Goal: Transaction & Acquisition: Purchase product/service

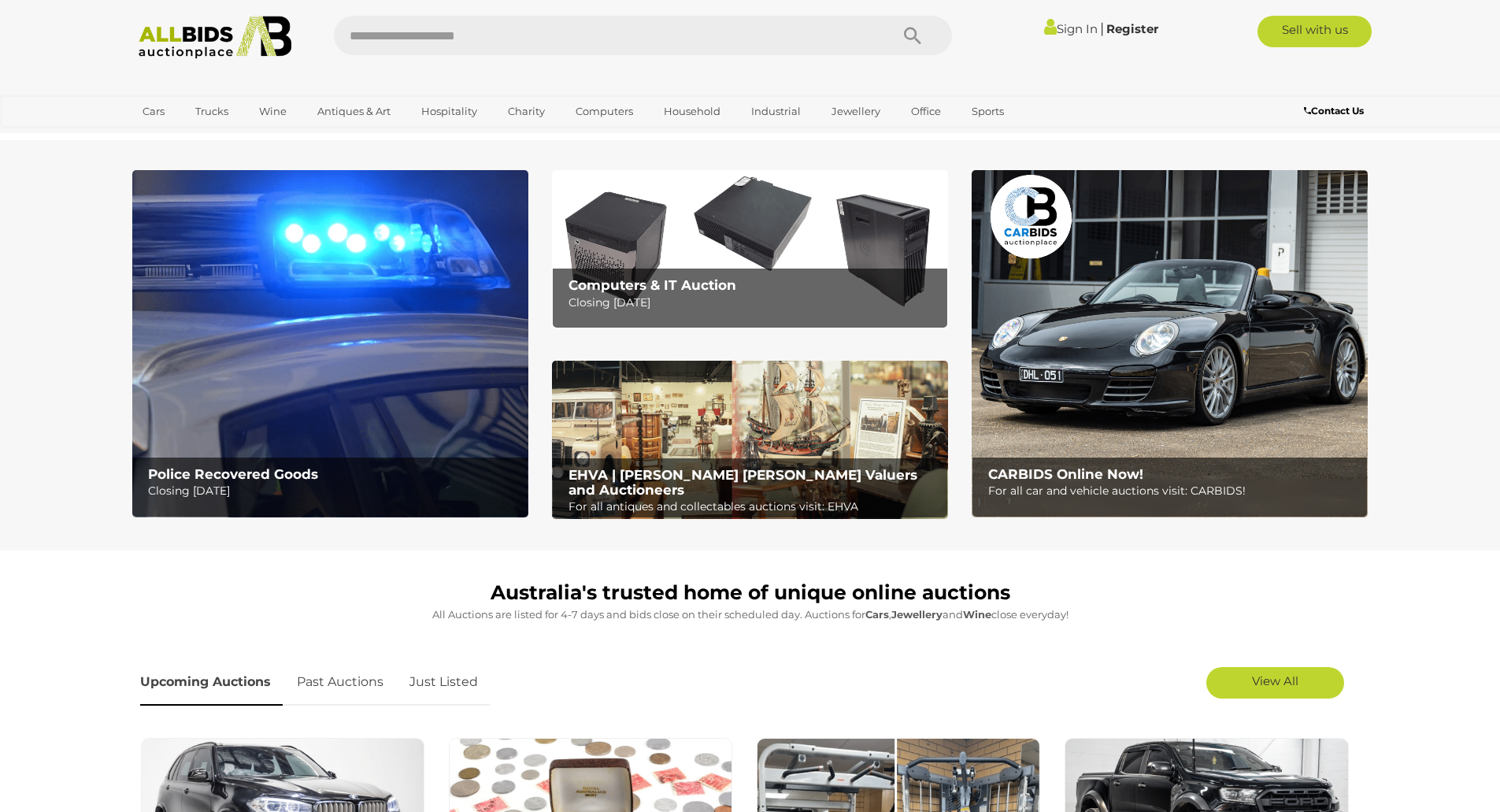
click at [516, 37] on input "text" at bounding box center [603, 35] width 540 height 39
type input "*******"
click at [913, 32] on icon "Search" at bounding box center [912, 36] width 17 height 23
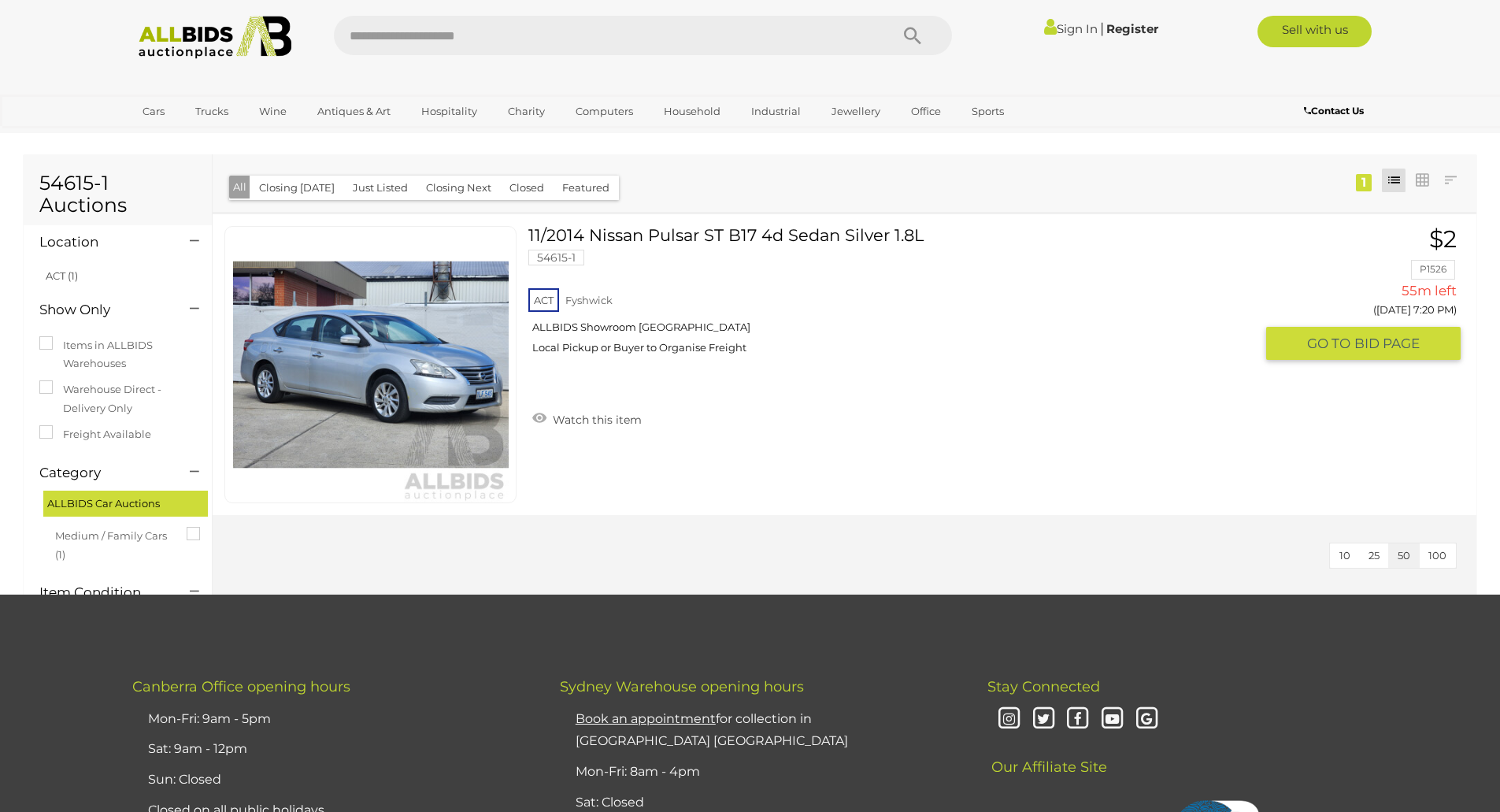
click at [356, 359] on link at bounding box center [370, 364] width 292 height 277
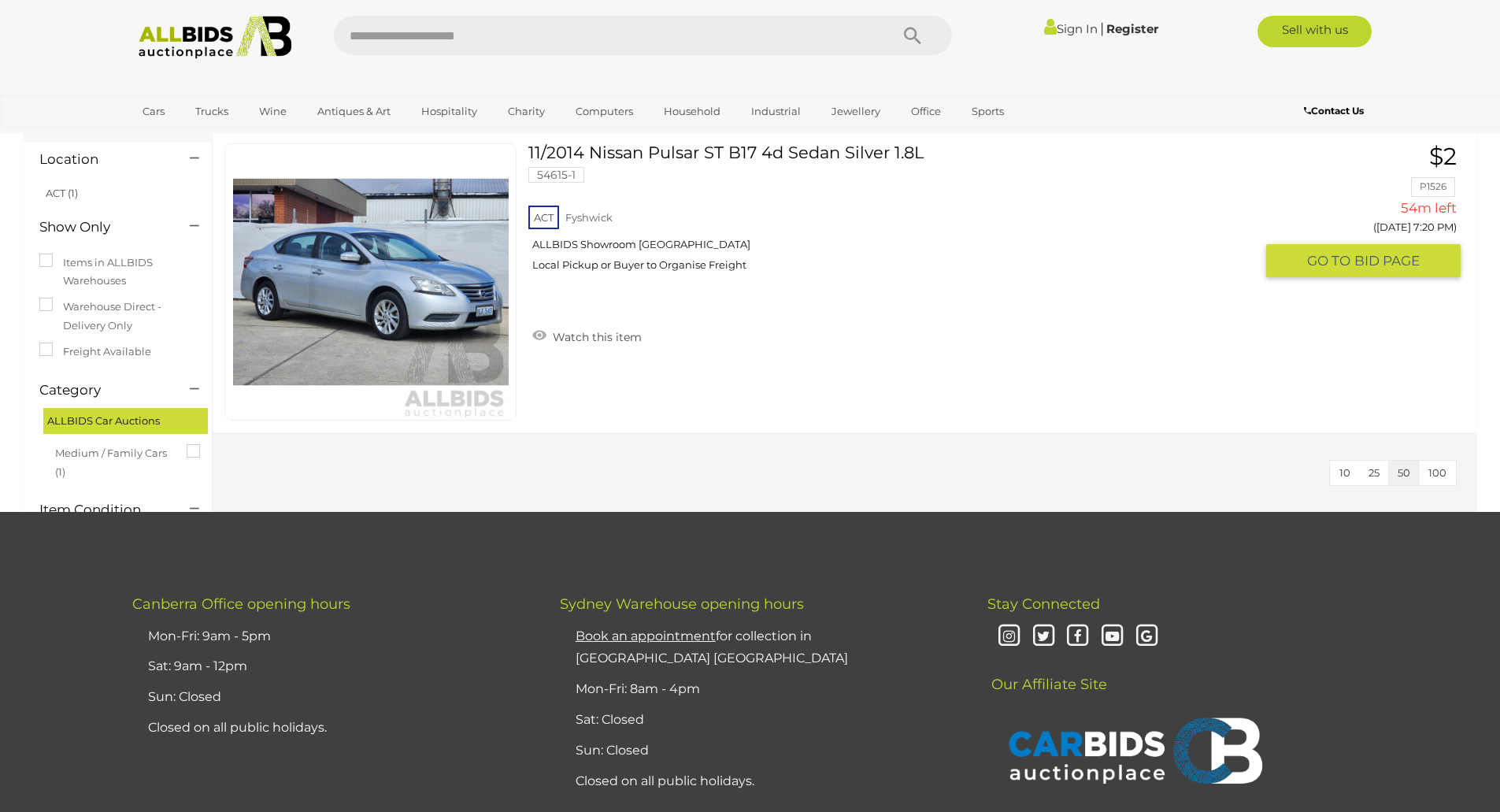
scroll to position [79, 0]
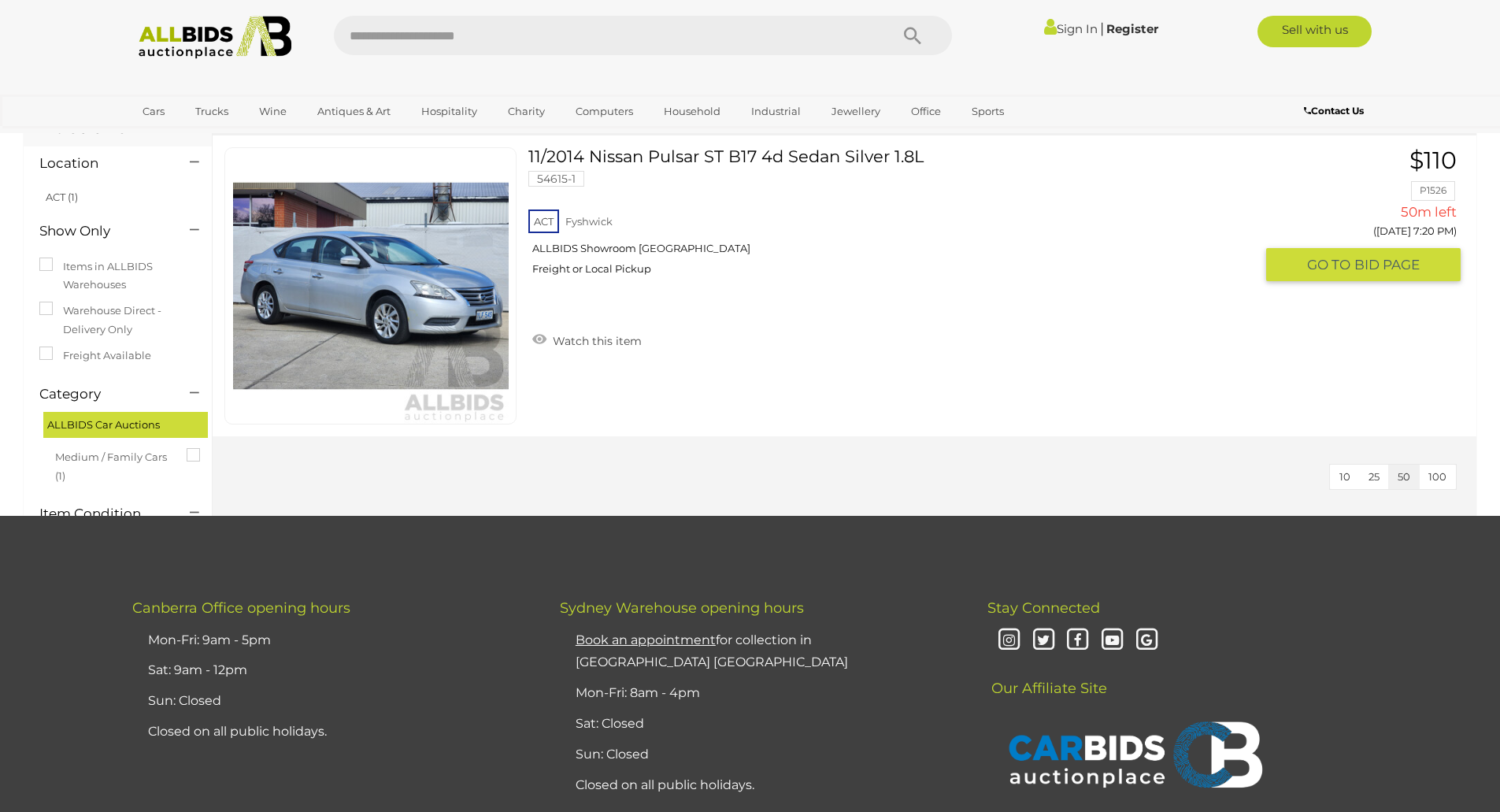
click at [368, 292] on img at bounding box center [370, 285] width 275 height 275
